Goal: Find contact information: Find contact information

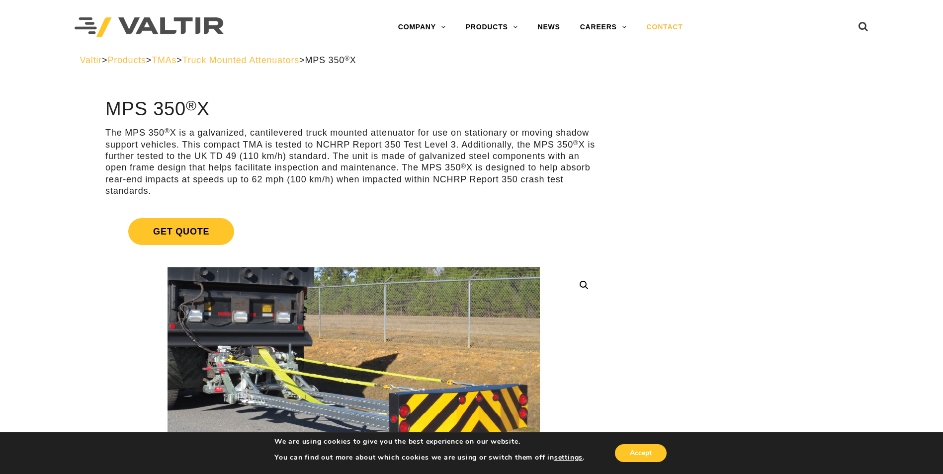
click at [665, 26] on link "CONTACT" at bounding box center [665, 27] width 56 height 20
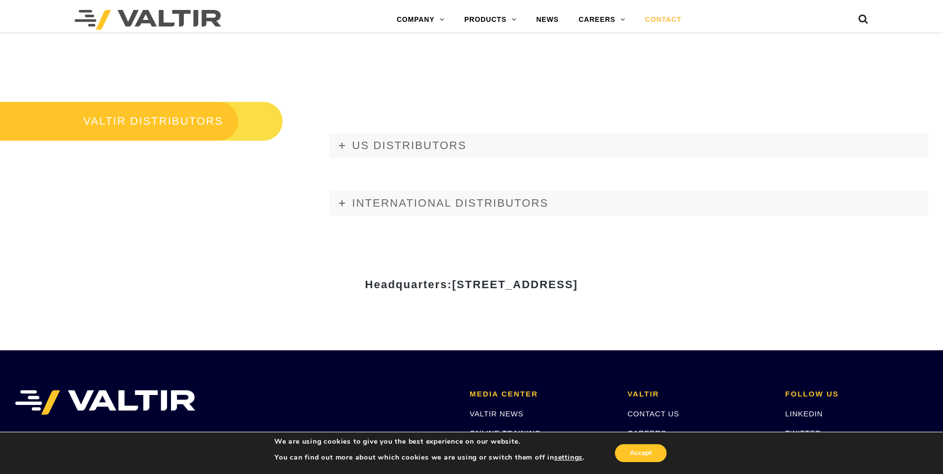
scroll to position [1193, 0]
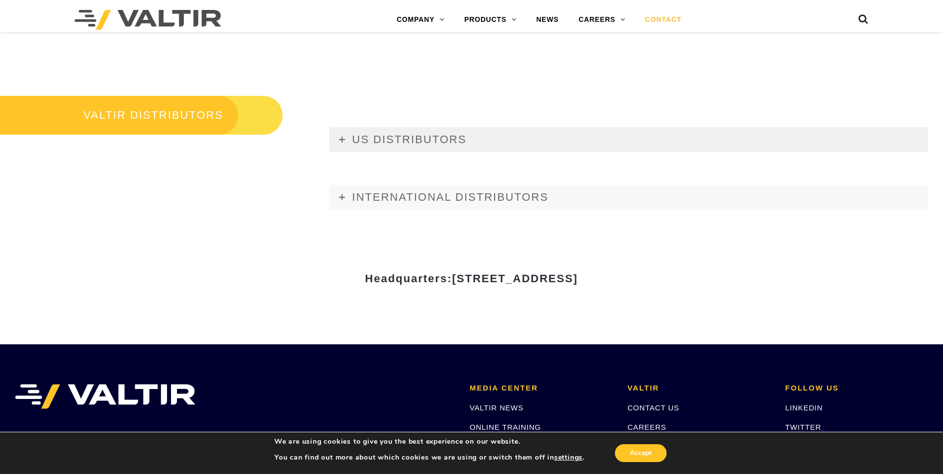
click at [417, 141] on span "US DISTRIBUTORS" at bounding box center [409, 139] width 114 height 12
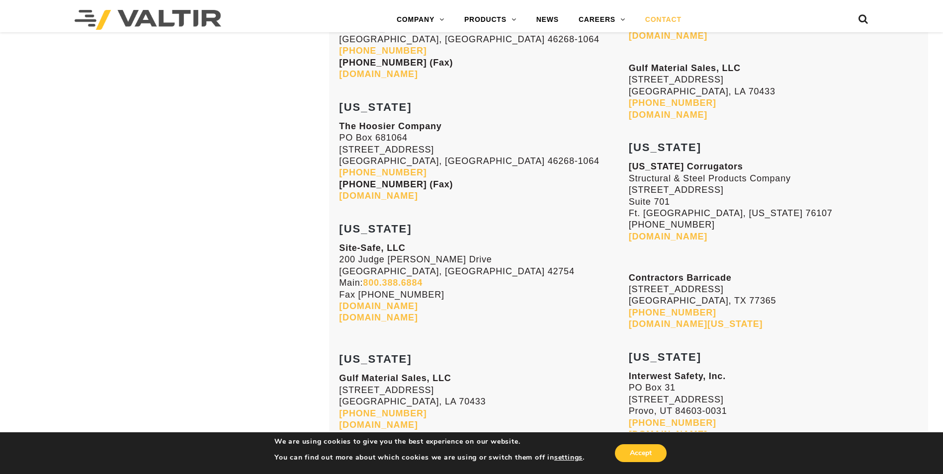
scroll to position [3282, 0]
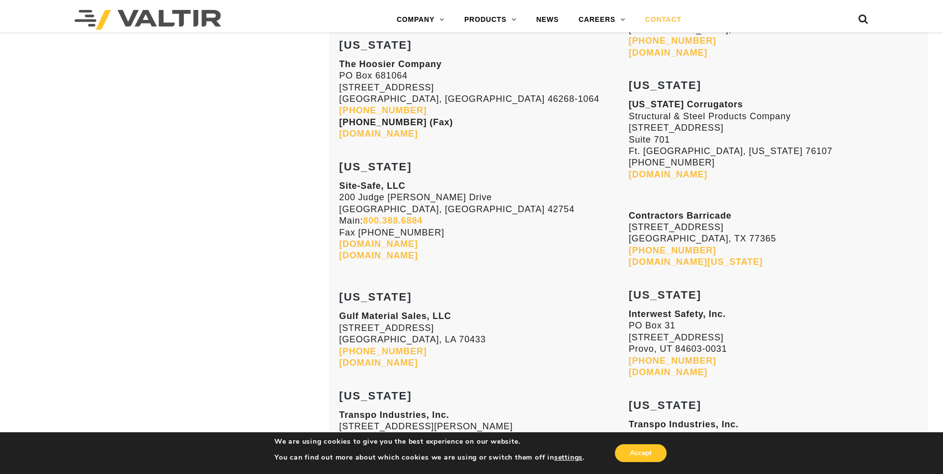
click at [664, 177] on link "txcorr.com" at bounding box center [668, 175] width 79 height 10
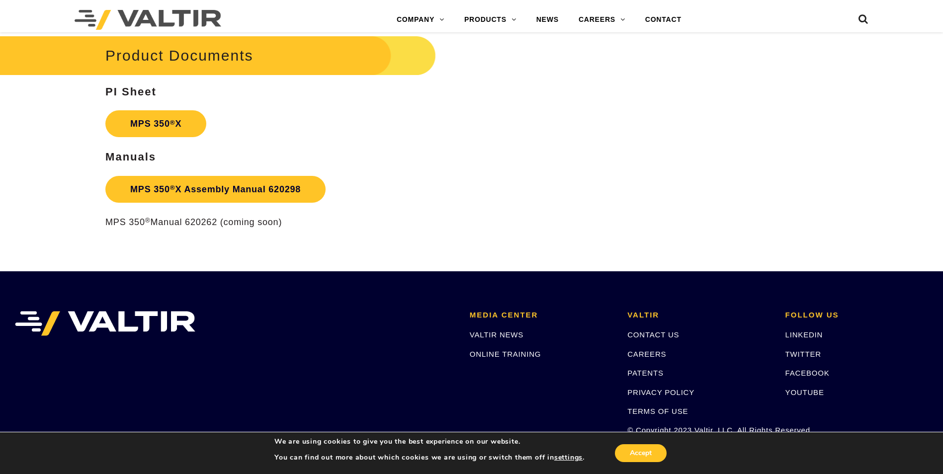
scroll to position [1790, 0]
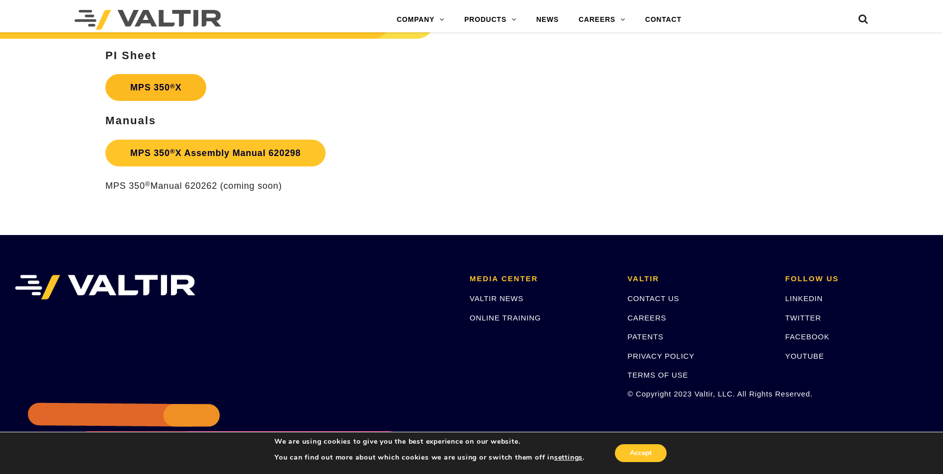
click at [152, 81] on link "MPS 350 ® X" at bounding box center [155, 87] width 101 height 27
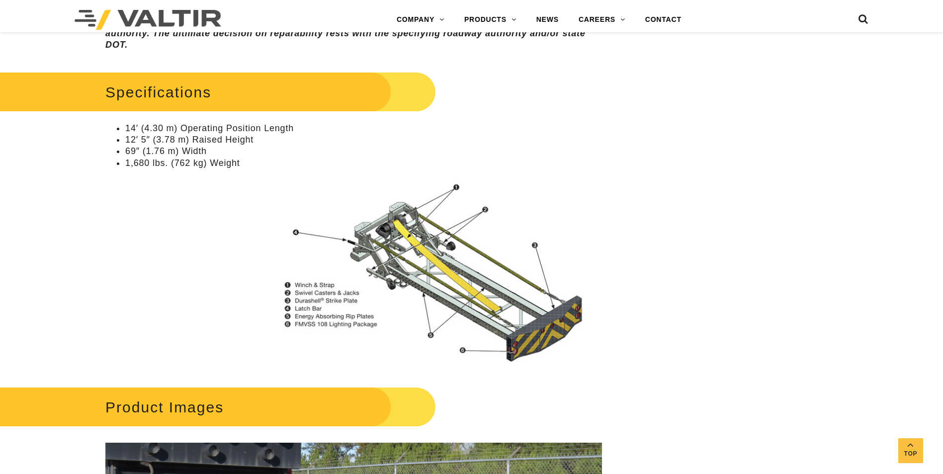
scroll to position [845, 0]
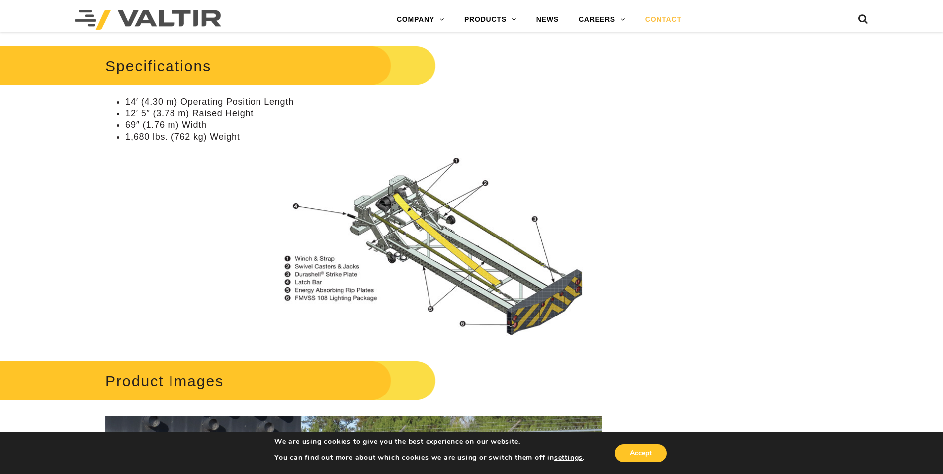
click at [670, 15] on link "CONTACT" at bounding box center [663, 20] width 56 height 20
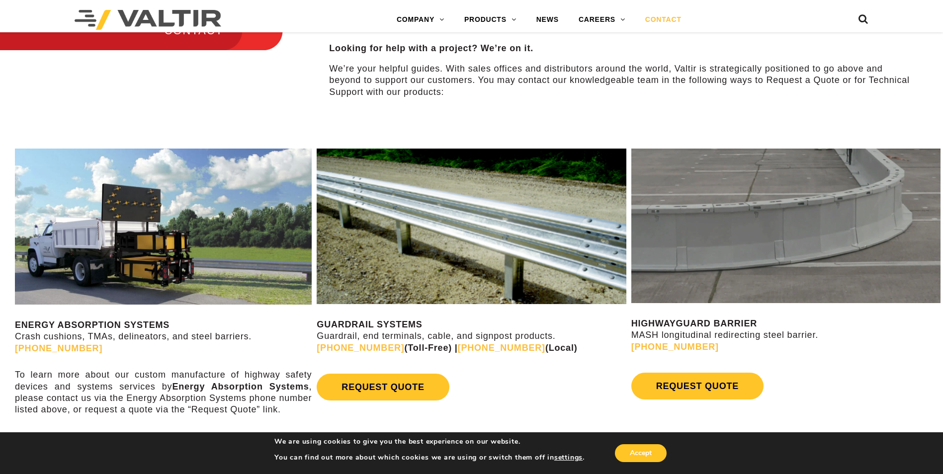
scroll to position [547, 0]
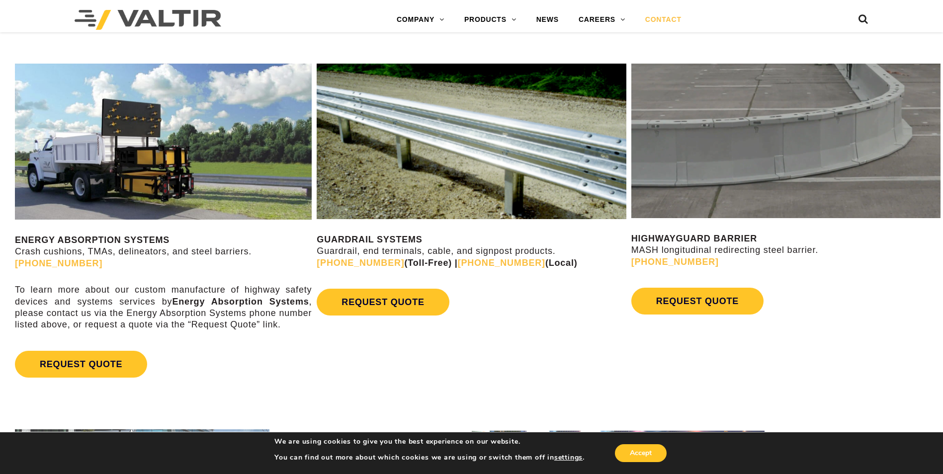
click at [61, 260] on link "(888) 323-6374" at bounding box center [59, 264] width 88 height 10
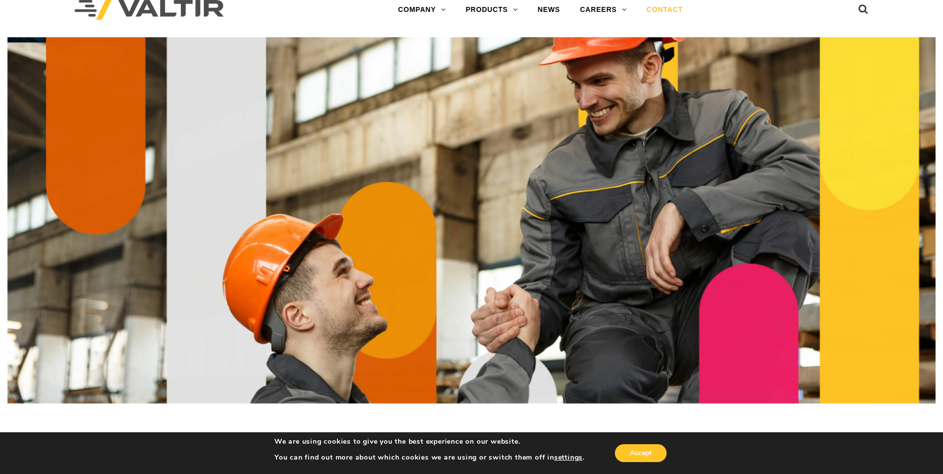
scroll to position [0, 0]
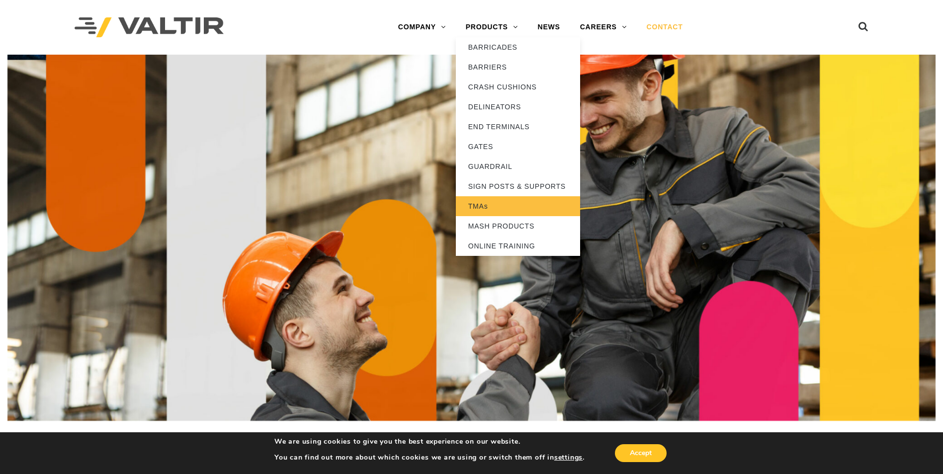
click at [480, 206] on link "TMAs" at bounding box center [518, 206] width 124 height 20
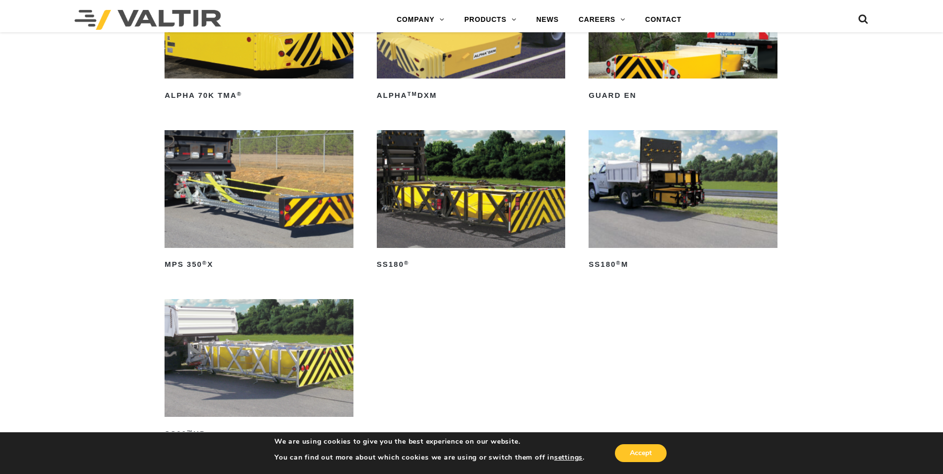
scroll to position [646, 0]
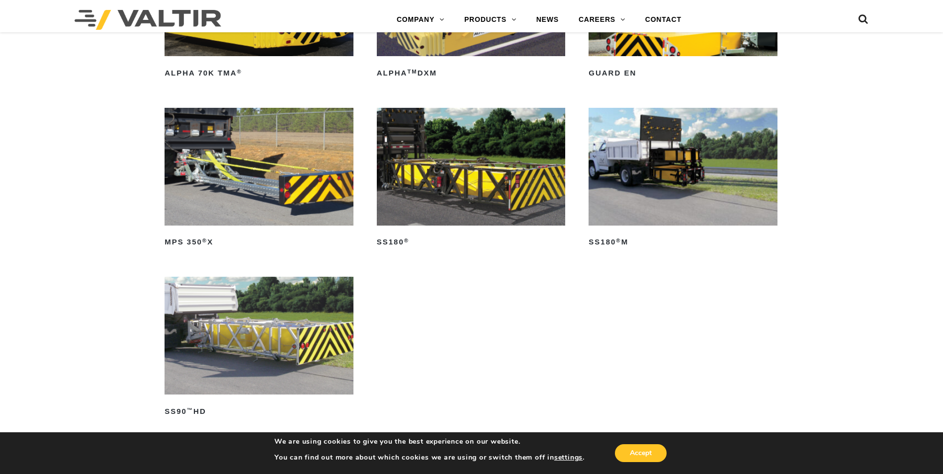
click at [236, 180] on img at bounding box center [259, 167] width 189 height 118
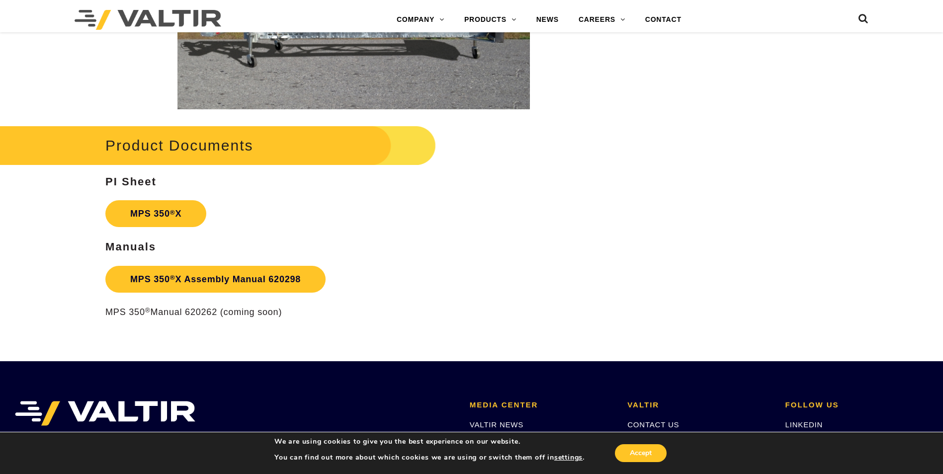
scroll to position [1641, 0]
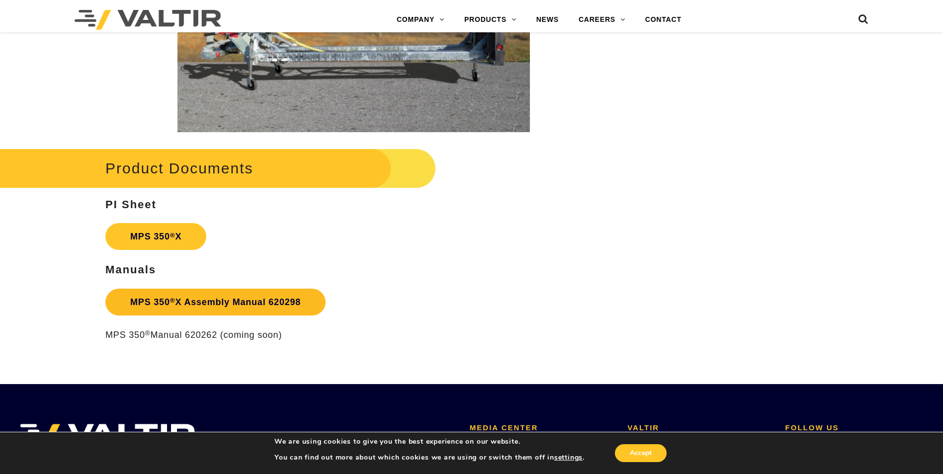
click at [171, 298] on sup "®" at bounding box center [172, 300] width 5 height 7
click at [242, 301] on link "MPS 350 ® X Assembly Manual 620298" at bounding box center [215, 302] width 220 height 27
